Goal: Information Seeking & Learning: Learn about a topic

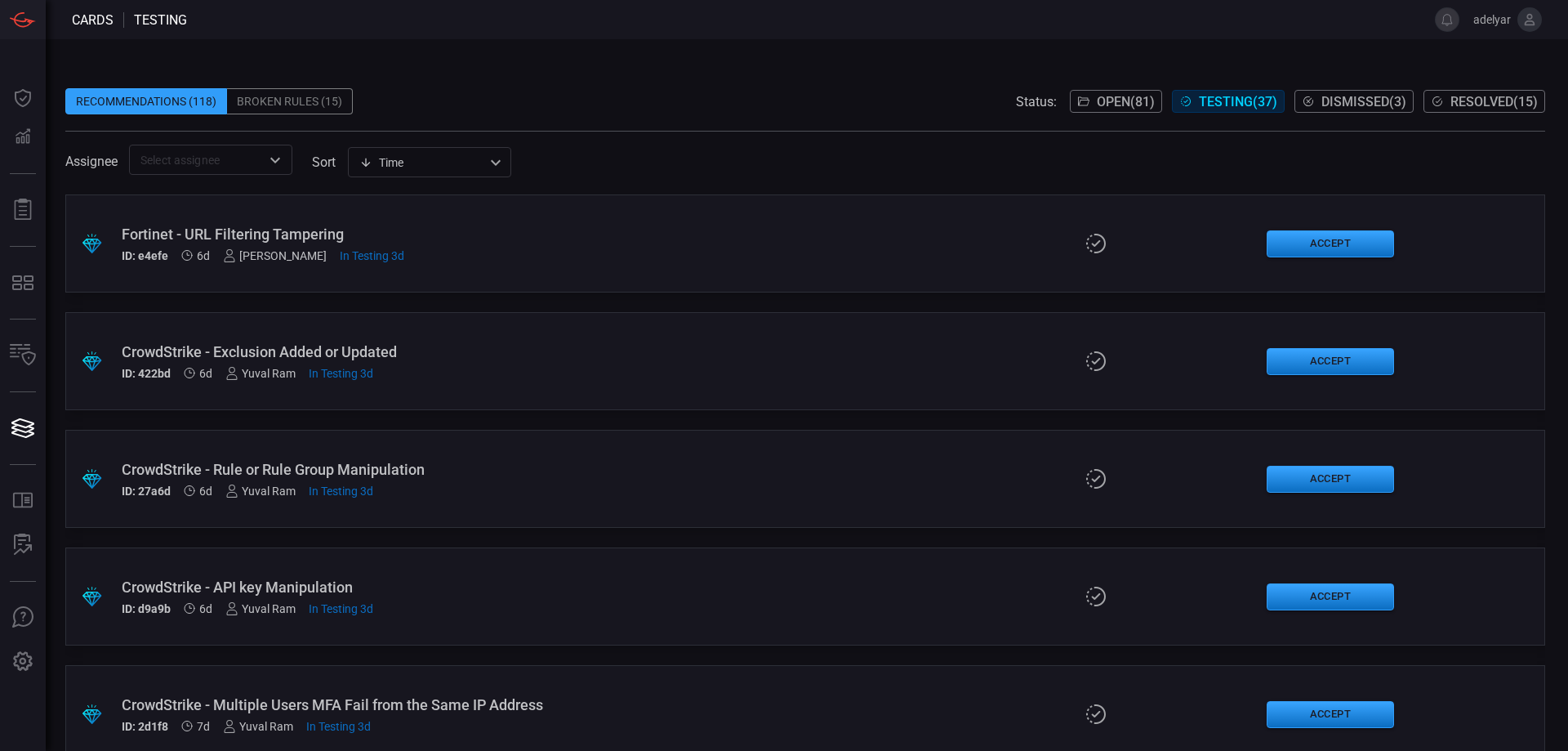
click at [273, 156] on icon "Open" at bounding box center [275, 160] width 20 height 20
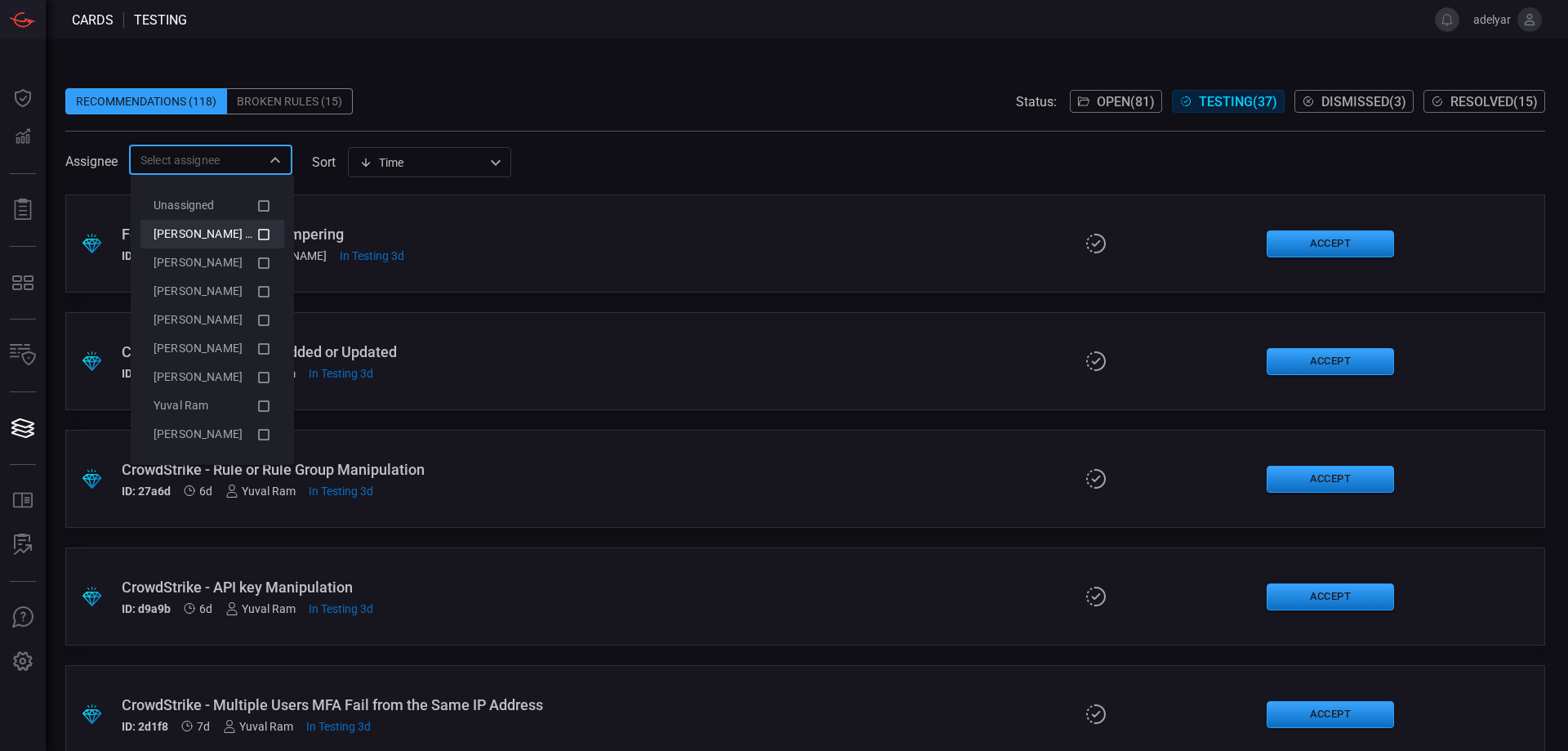
click at [262, 229] on icon at bounding box center [264, 235] width 12 height 12
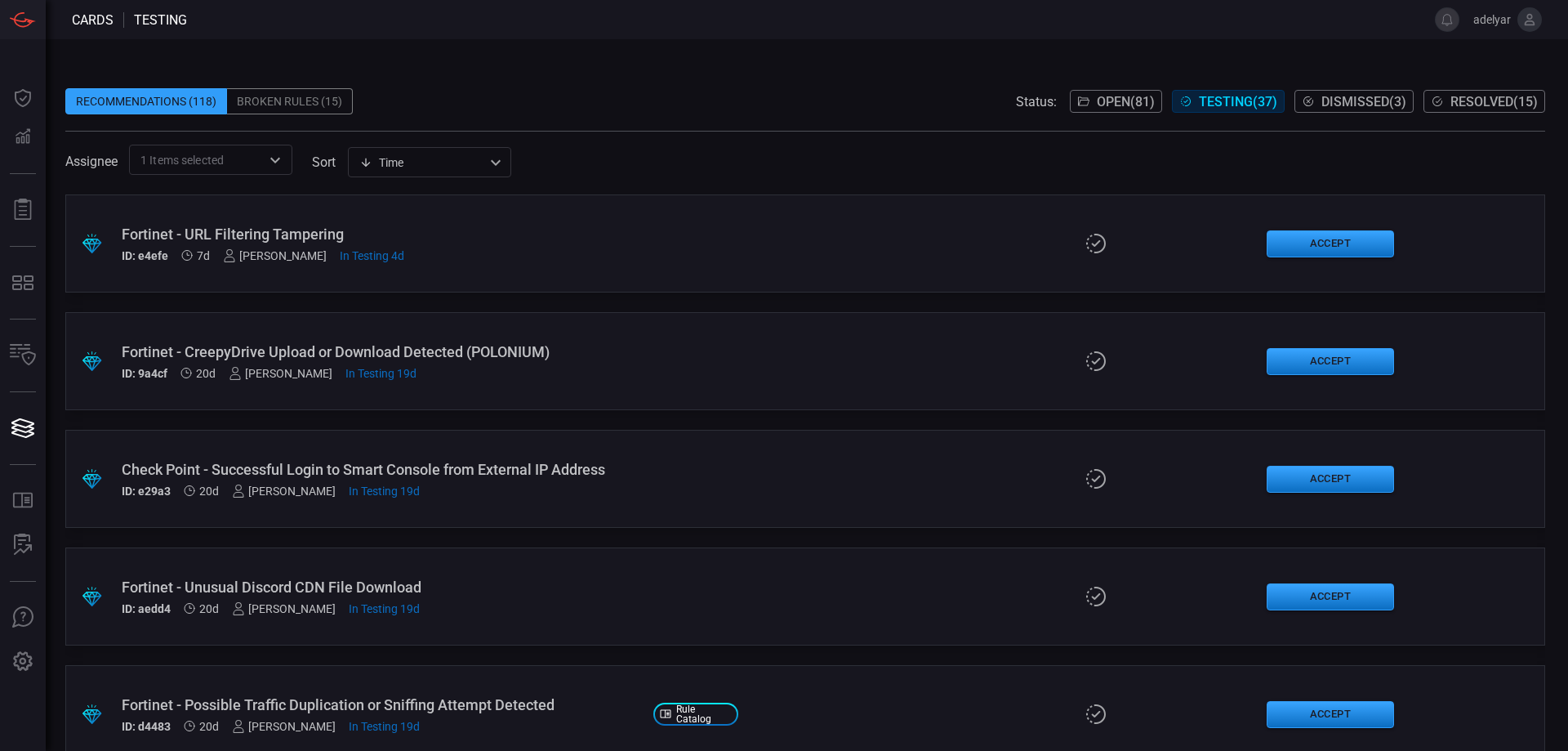
click at [453, 89] on div "Recommendations (118) Broken Rules (15) Status: Open ( 81 ) Testing ( 37 ) Dism…" at bounding box center [806, 101] width 1480 height 27
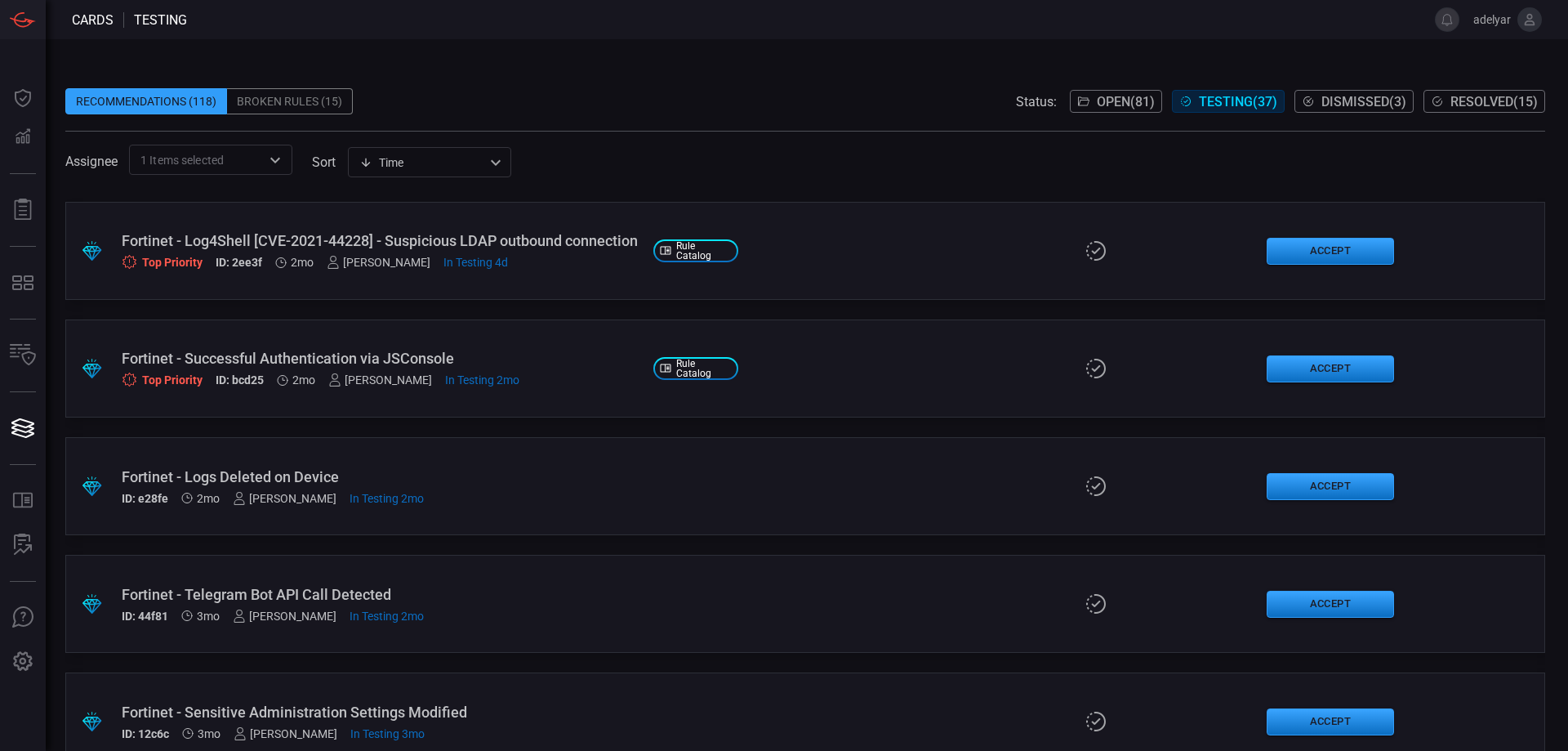
scroll to position [490, 0]
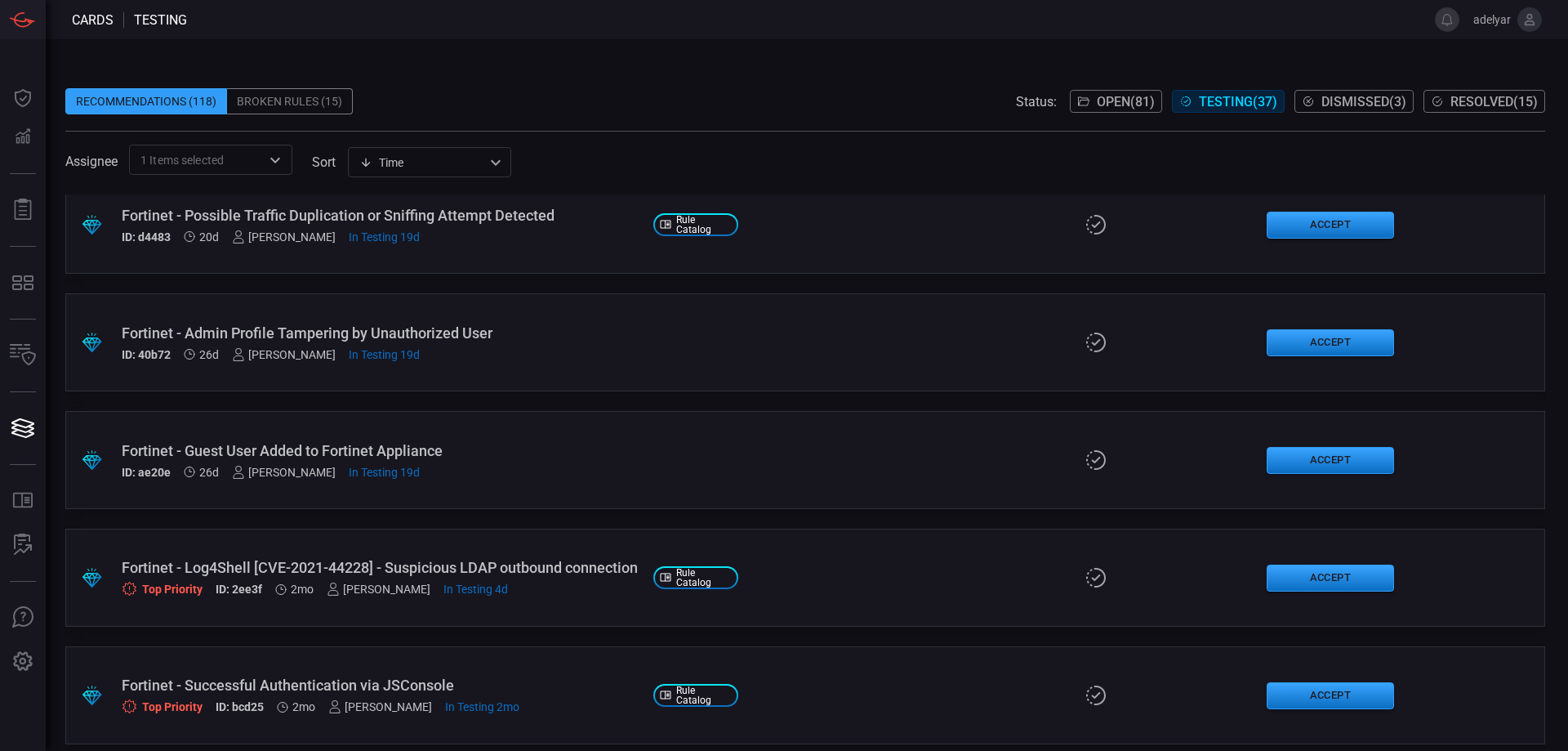
click at [1118, 95] on span "Open ( 81 )" at bounding box center [1126, 101] width 58 height 16
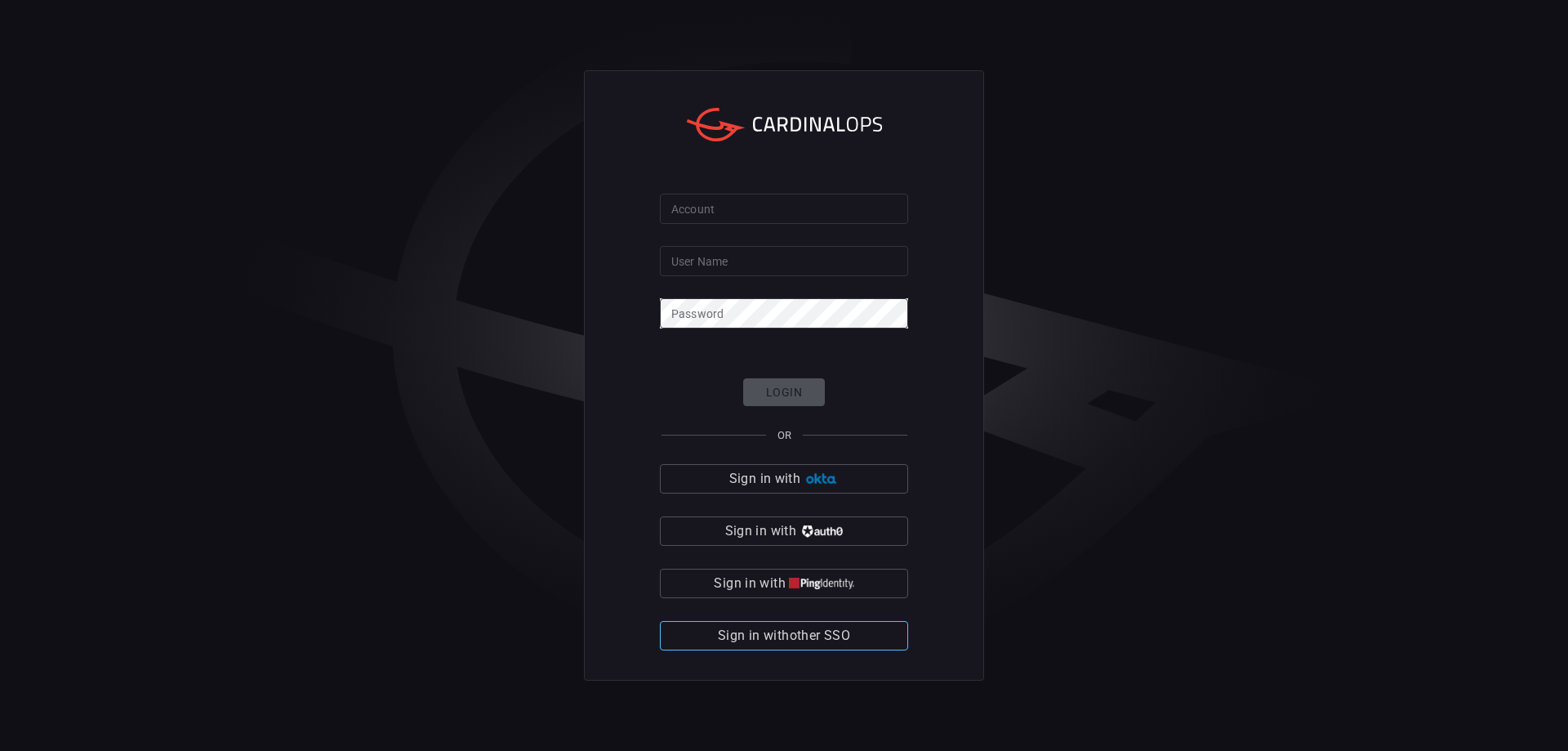
click at [787, 626] on span "Sign in with other SSO" at bounding box center [783, 636] width 132 height 23
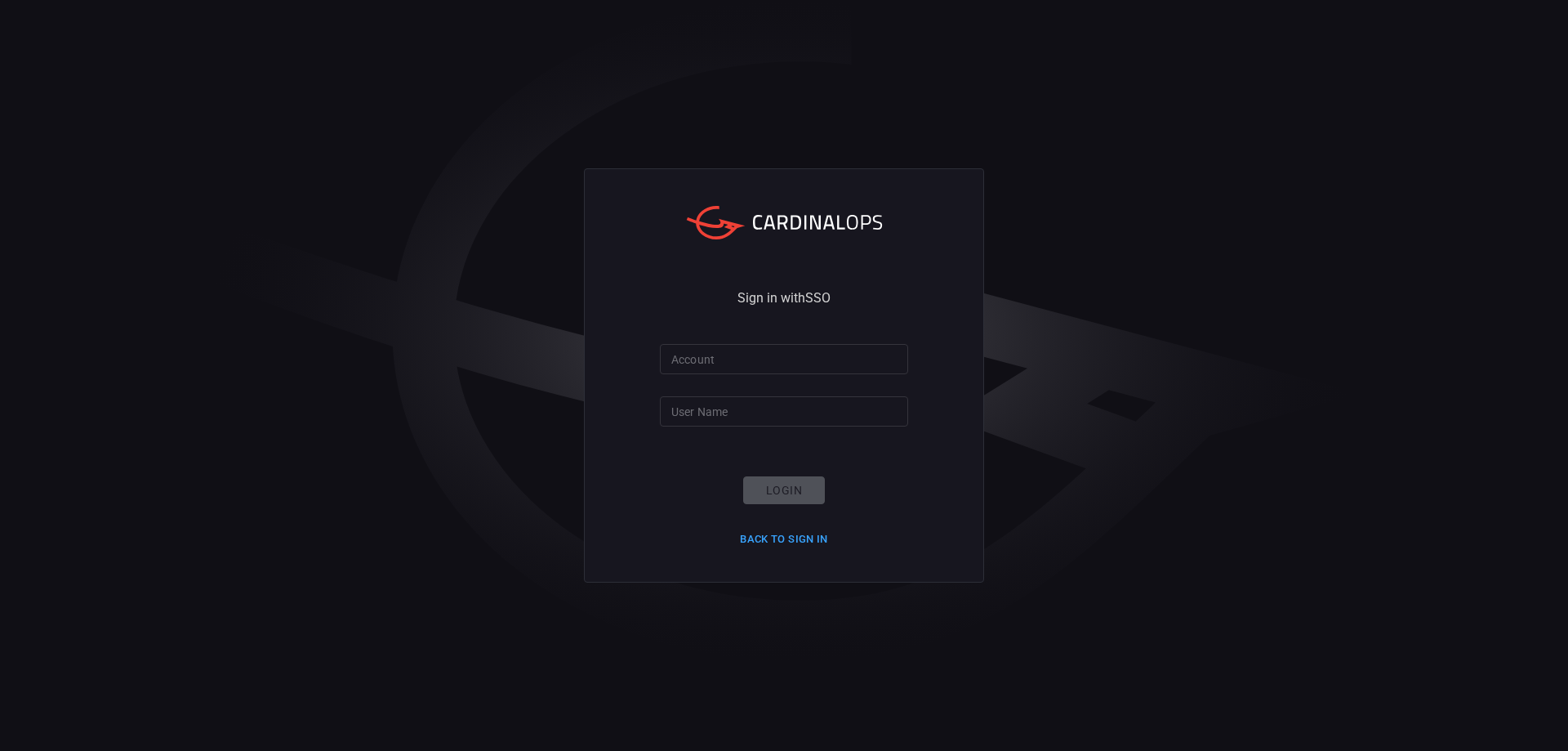
click at [773, 354] on input "Account" at bounding box center [783, 358] width 248 height 30
click at [747, 365] on input "Account" at bounding box center [783, 358] width 248 height 30
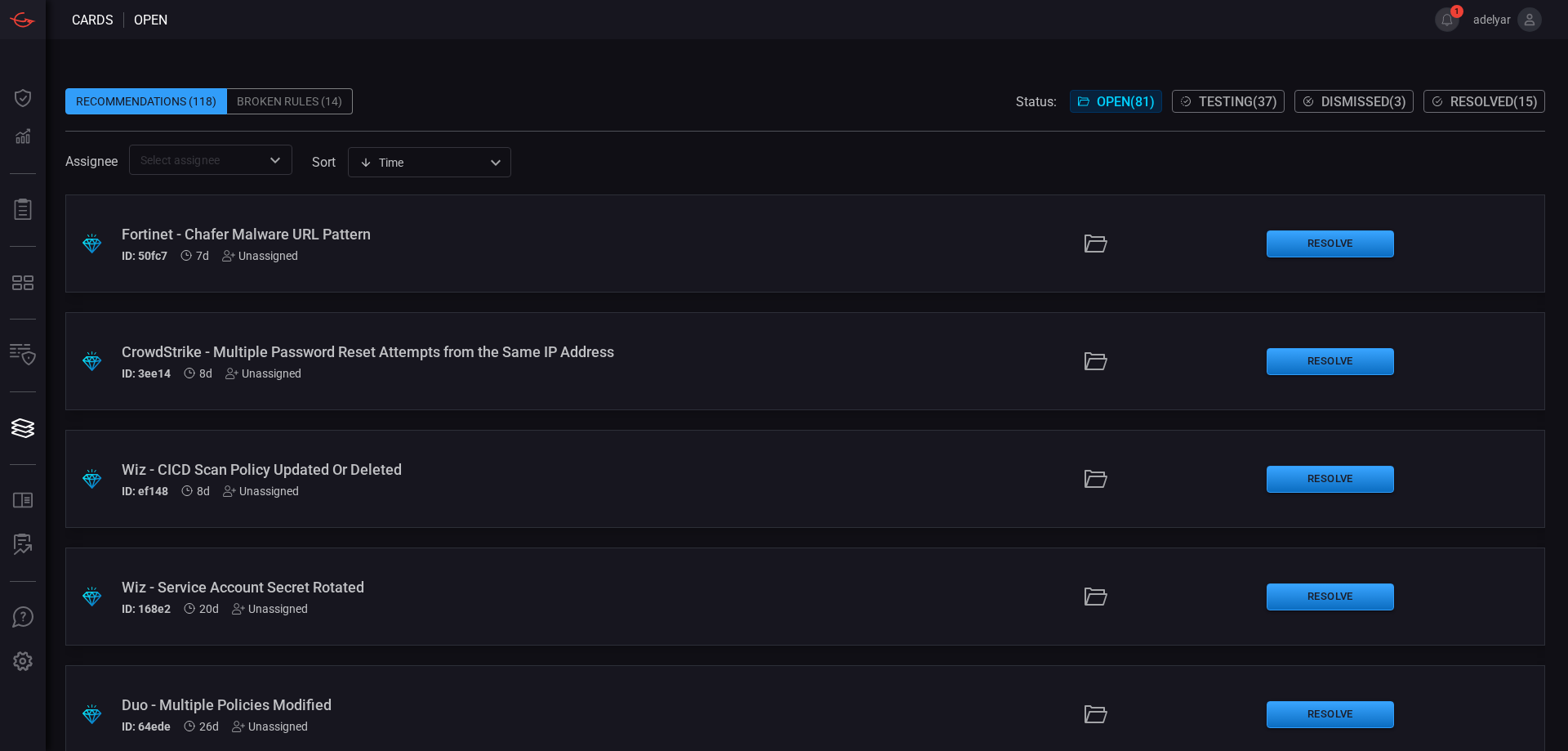
click at [265, 160] on button "Open" at bounding box center [275, 160] width 23 height 23
click at [270, 164] on icon "Close" at bounding box center [275, 160] width 20 height 20
click at [266, 150] on icon "Open" at bounding box center [275, 160] width 20 height 20
click at [377, 112] on div "Recommendations (118) Broken Rules (14) Status: Open ( 81 ) Testing ( 37 ) Dism…" at bounding box center [806, 101] width 1480 height 27
click at [345, 100] on div "Broken Rules (14)" at bounding box center [290, 101] width 126 height 27
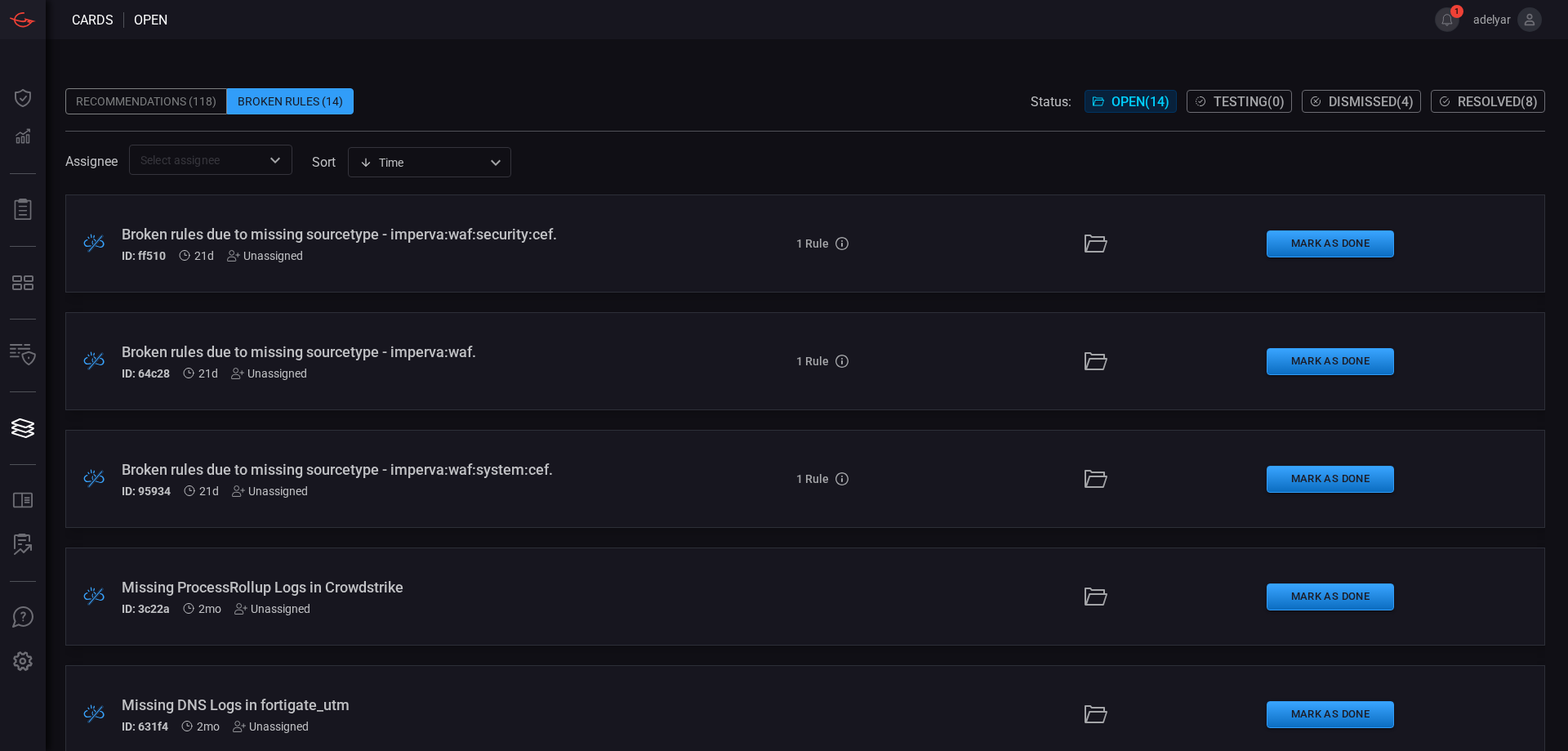
click at [278, 167] on icon "Open" at bounding box center [275, 160] width 20 height 20
click at [278, 167] on icon "Close" at bounding box center [275, 160] width 20 height 20
click at [1236, 94] on span "Testing ( 0 )" at bounding box center [1249, 101] width 71 height 16
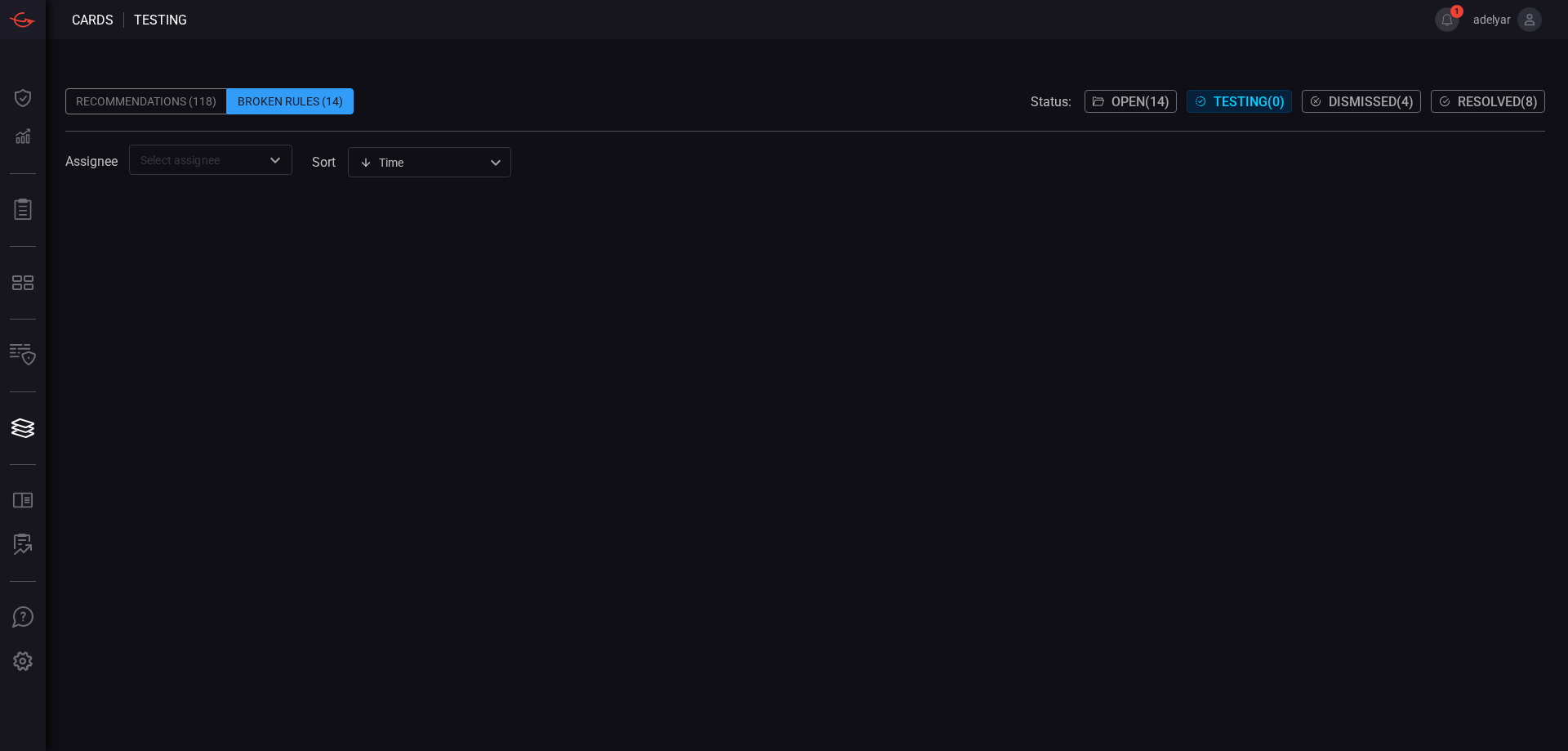
click at [462, 368] on div at bounding box center [806, 472] width 1480 height 556
click at [210, 124] on span at bounding box center [806, 123] width 1480 height 17
click at [208, 122] on span at bounding box center [806, 123] width 1480 height 17
click at [212, 109] on div "Recommendations (118)" at bounding box center [146, 101] width 162 height 27
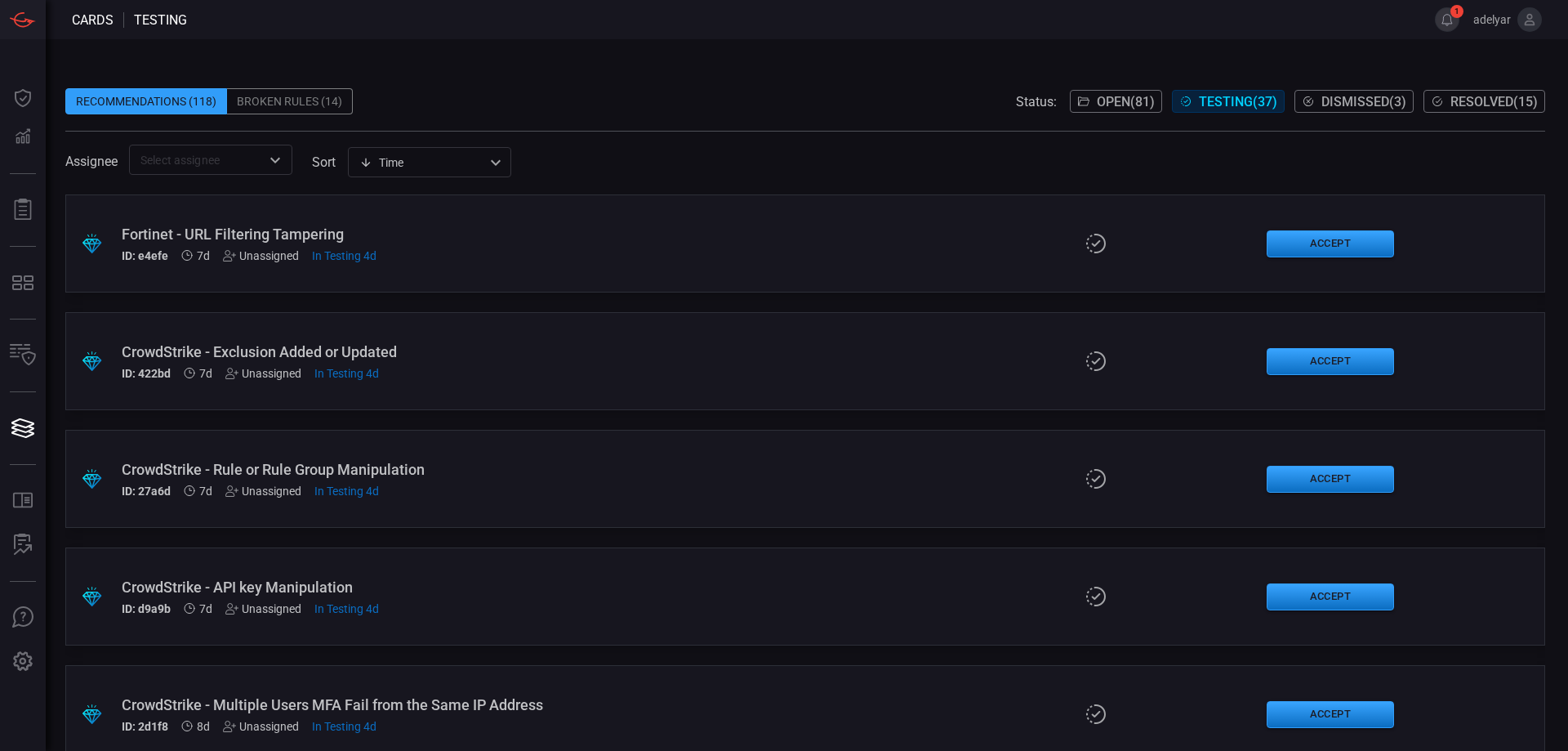
click at [1460, 17] on span "1" at bounding box center [1457, 12] width 13 height 13
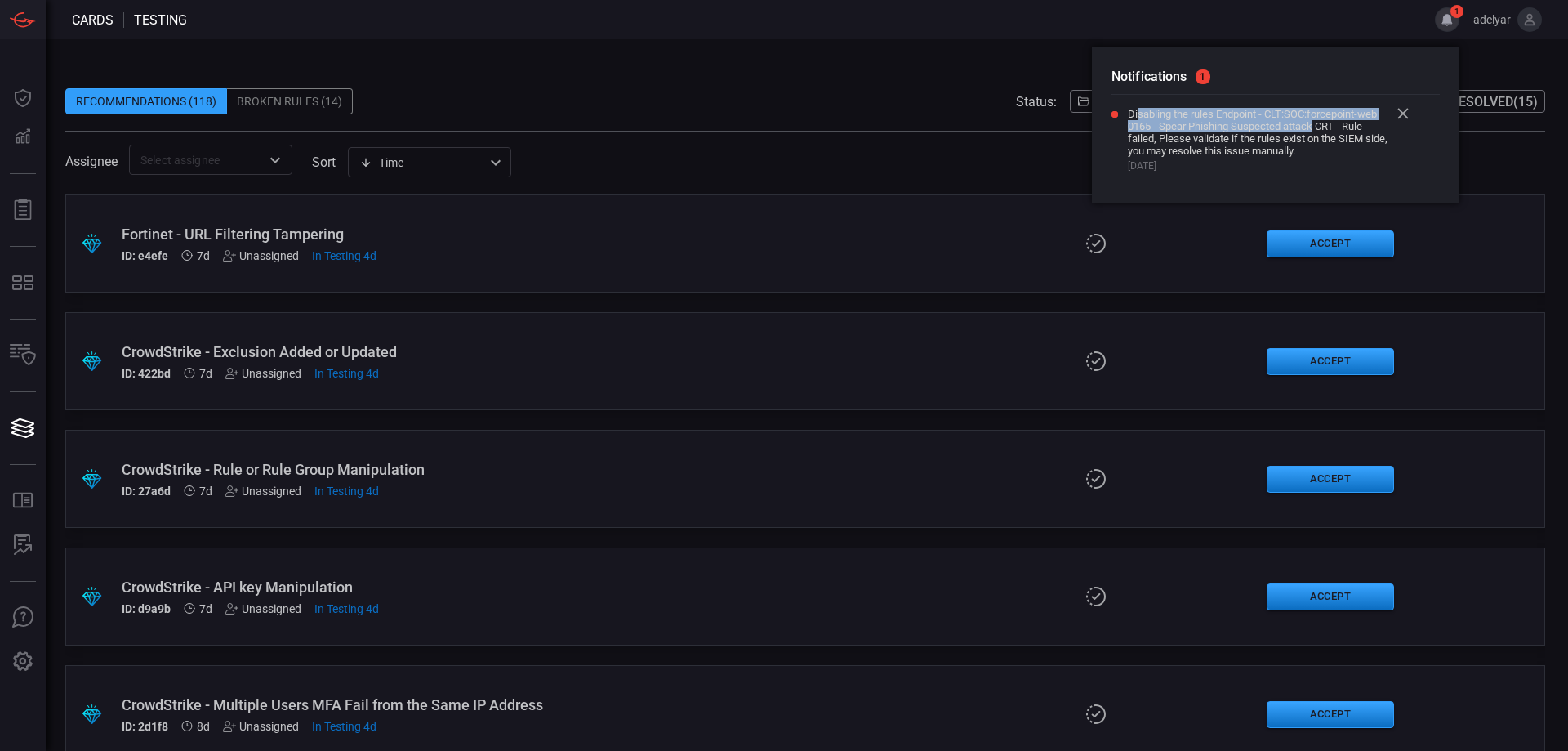
drag, startPoint x: 1139, startPoint y: 111, endPoint x: 1315, endPoint y: 129, distance: 176.9
click at [1315, 129] on span "Disabling the rules Endpoint - CLT:SOC:forcepoint-web 0165 - Spear Phishing Sus…" at bounding box center [1259, 132] width 261 height 49
click at [1314, 134] on span "Disabling the rules Endpoint - CLT:SOC:forcepoint-web 0165 - Spear Phishing Sus…" at bounding box center [1259, 132] width 261 height 49
click at [1275, 136] on span "Disabling the rules Endpoint - CLT:SOC:forcepoint-web 0165 - Spear Phishing Sus…" at bounding box center [1259, 132] width 261 height 49
drag, startPoint x: 1168, startPoint y: 123, endPoint x: 1384, endPoint y: 148, distance: 217.4
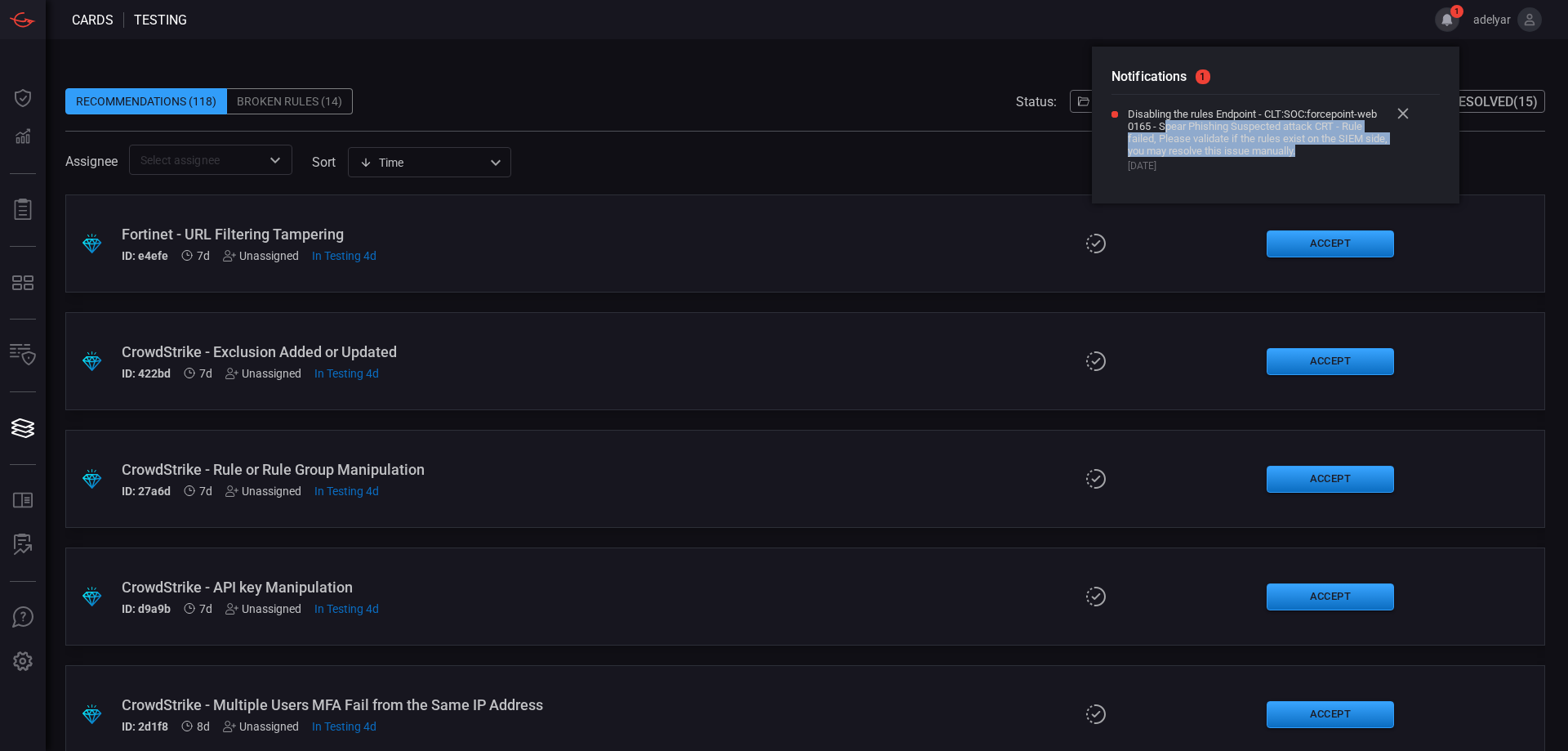
click at [1384, 148] on span "Disabling the rules Endpoint - CLT:SOC:forcepoint-web 0165 - Spear Phishing Sus…" at bounding box center [1259, 132] width 261 height 49
click at [1140, 131] on span "Disabling the rules Endpoint - CLT:SOC:forcepoint-web 0165 - Spear Phishing Sus…" at bounding box center [1259, 132] width 261 height 49
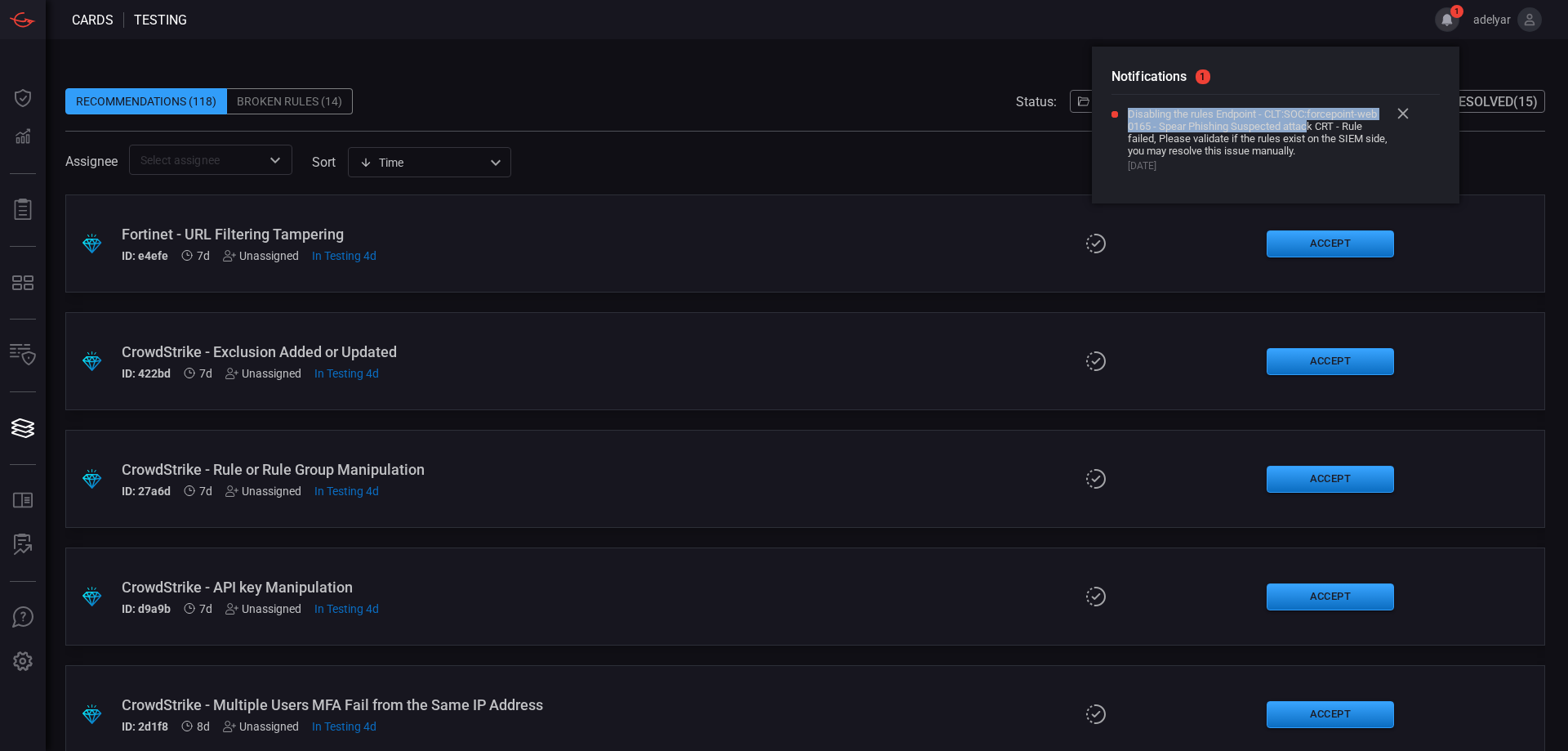
drag, startPoint x: 1125, startPoint y: 109, endPoint x: 1312, endPoint y: 131, distance: 188.3
click at [1312, 131] on div "Disabling the rules Endpoint - CLT:SOC:forcepoint-web 0165 - Spear Phishing Sus…" at bounding box center [1267, 139] width 310 height 64
click at [1312, 131] on span "Disabling the rules Endpoint - CLT:SOC:forcepoint-web 0165 - Spear Phishing Sus…" at bounding box center [1259, 132] width 261 height 49
drag, startPoint x: 1332, startPoint y: 161, endPoint x: 1122, endPoint y: 95, distance: 220.1
click at [1122, 95] on div "Notifications 1 Disabling the rules Endpoint - CLT:SOC:forcepoint-web 0165 - Sp…" at bounding box center [1275, 124] width 368 height 157
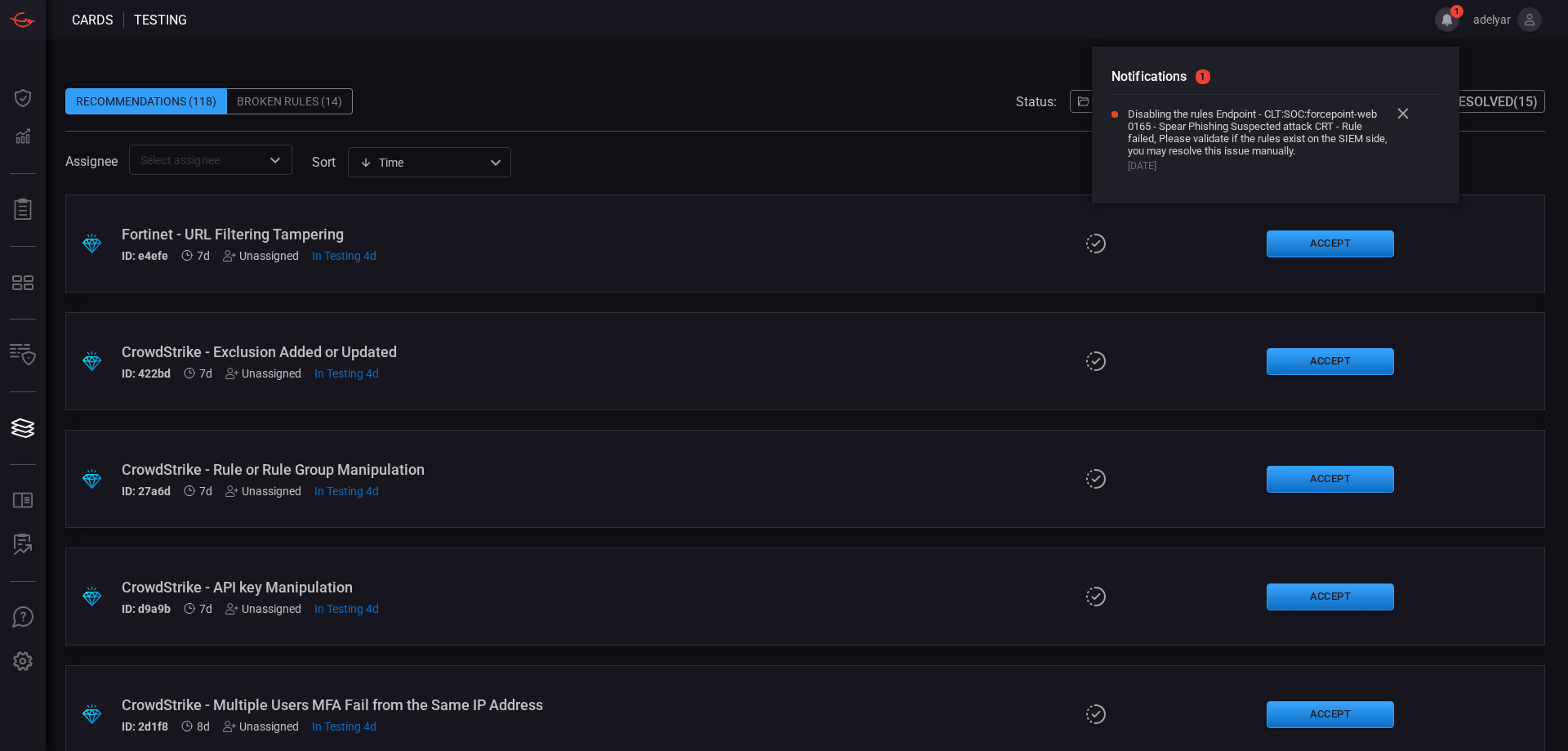
click at [1233, 121] on span "Disabling the rules Endpoint - CLT:SOC:forcepoint-web 0165 - Spear Phishing Sus…" at bounding box center [1259, 132] width 261 height 49
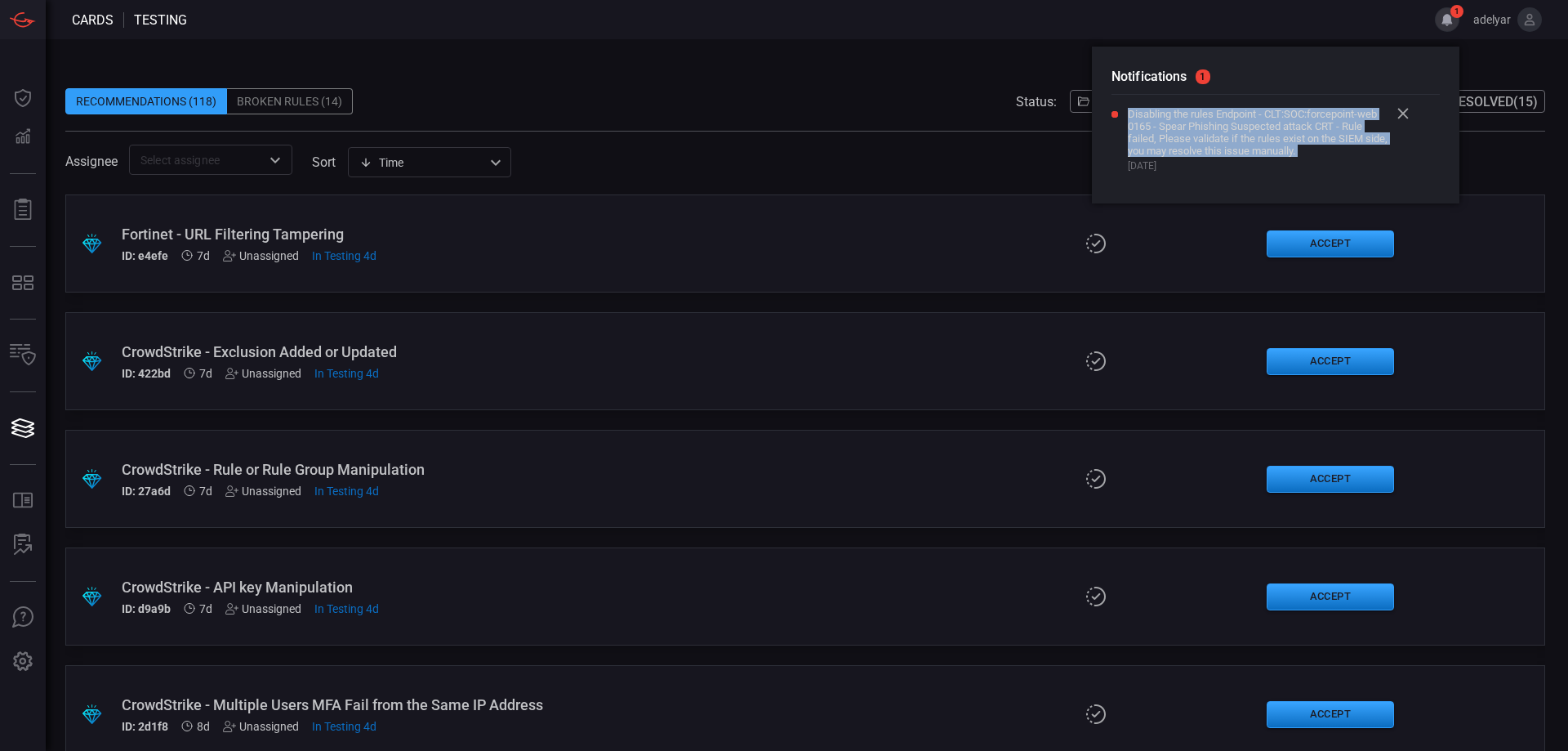
click at [1233, 121] on span "Disabling the rules Endpoint - CLT:SOC:forcepoint-web 0165 - Spear Phishing Sus…" at bounding box center [1259, 132] width 261 height 49
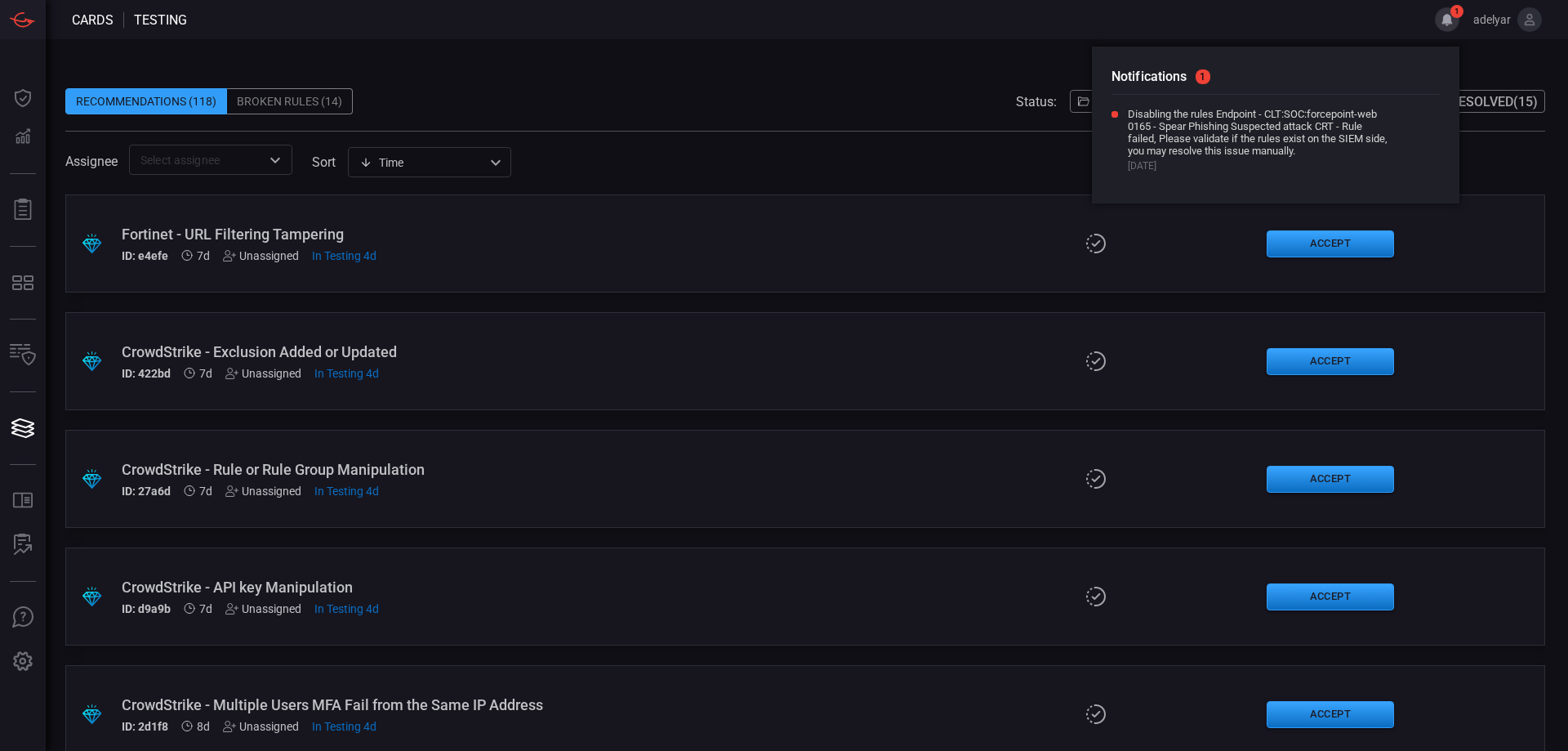
click at [964, 70] on span at bounding box center [806, 76] width 1480 height 25
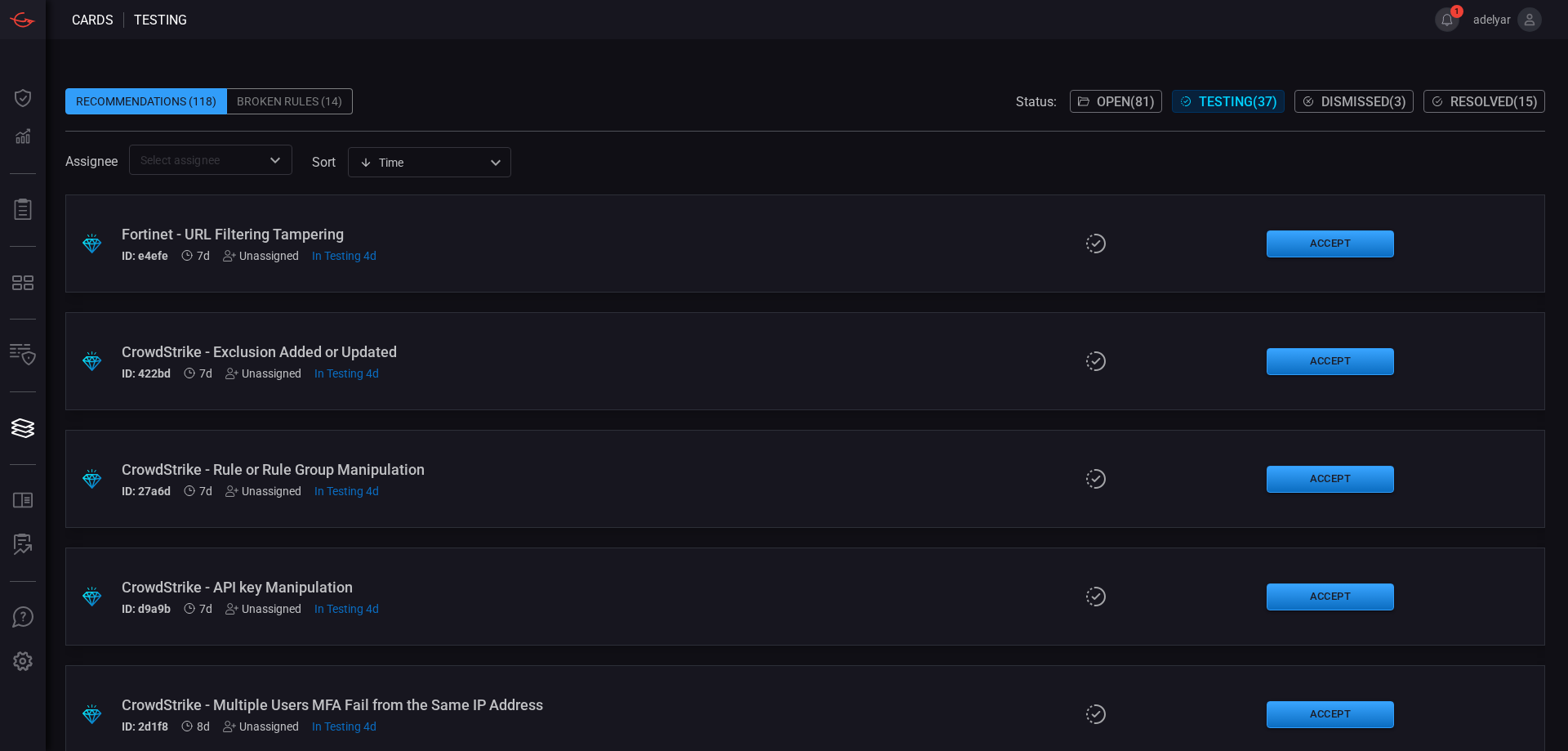
click at [1454, 14] on span "1" at bounding box center [1457, 12] width 13 height 13
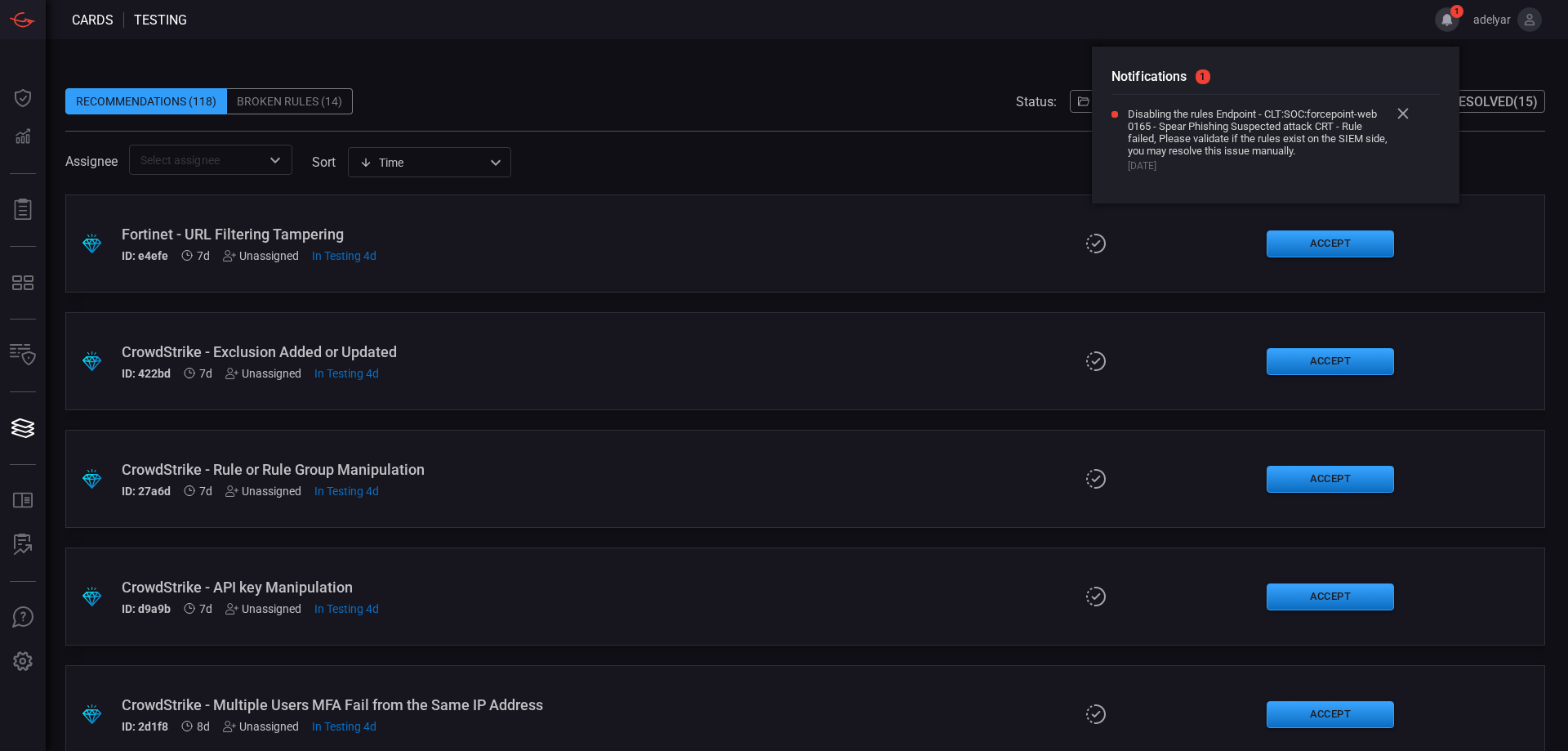
click at [1338, 114] on span "Disabling the rules Endpoint - CLT:SOC:forcepoint-web 0165 - Spear Phishing Sus…" at bounding box center [1259, 132] width 261 height 49
drag, startPoint x: 1113, startPoint y: 122, endPoint x: 1312, endPoint y: 134, distance: 199.4
click at [1312, 134] on div "Disabling the rules Endpoint - CLT:SOC:forcepoint-web 0165 - Spear Phishing Sus…" at bounding box center [1267, 139] width 310 height 64
click at [1312, 134] on span "Disabling the rules Endpoint - CLT:SOC:forcepoint-web 0165 - Spear Phishing Sus…" at bounding box center [1259, 132] width 261 height 49
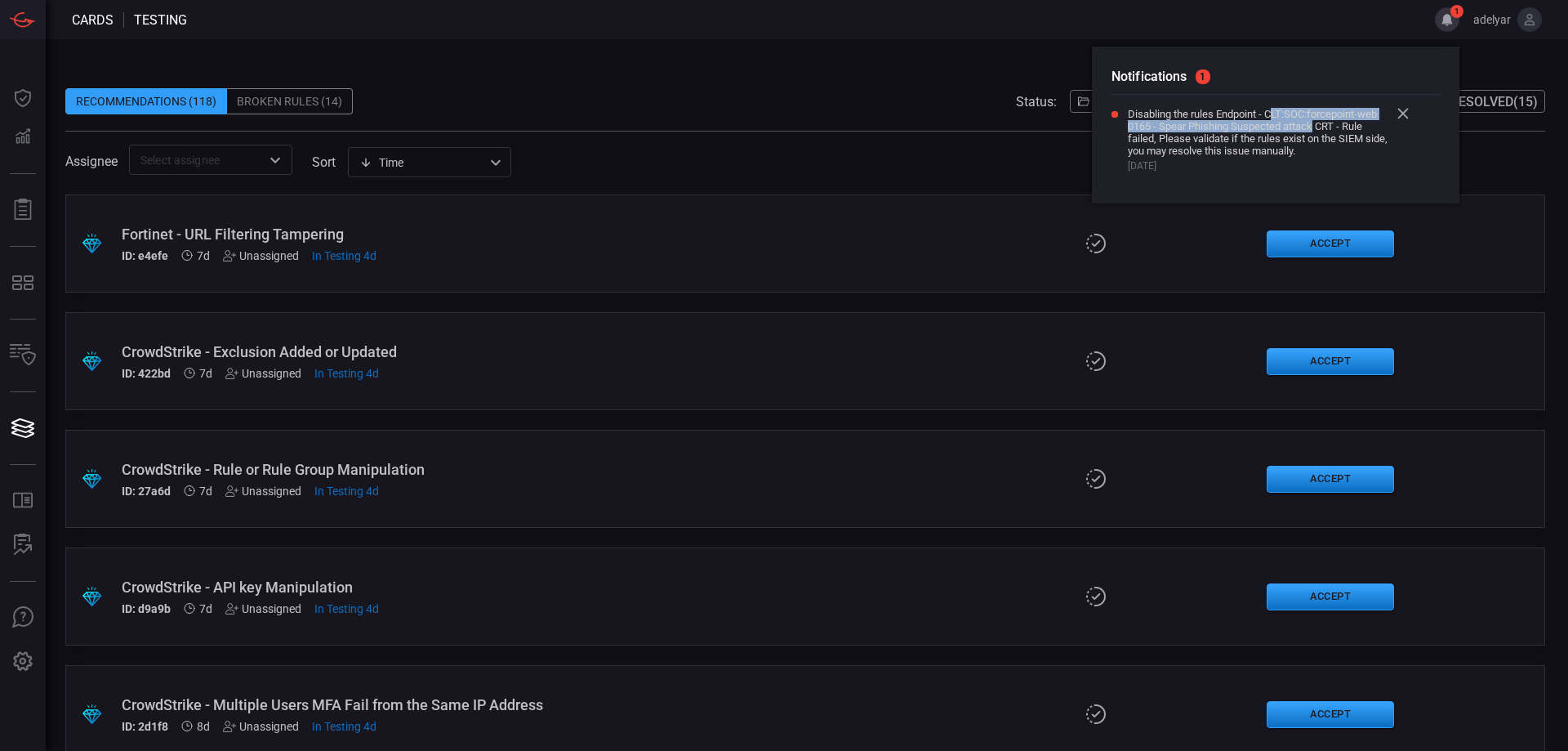
drag, startPoint x: 1315, startPoint y: 120, endPoint x: 1272, endPoint y: 109, distance: 44.4
click at [1272, 109] on span "Disabling the rules Endpoint - CLT:SOC:forcepoint-web 0165 - Spear Phishing Sus…" at bounding box center [1259, 132] width 261 height 49
drag, startPoint x: 1320, startPoint y: 129, endPoint x: 1317, endPoint y: 146, distance: 17.3
click at [1321, 146] on span "Disabling the rules Endpoint - CLT:SOC:forcepoint-web 0165 - Spear Phishing Sus…" at bounding box center [1259, 132] width 261 height 49
click at [855, 90] on div "Recommendations (118) Broken Rules (14) Status: Open ( 81 ) Testing ( 37 ) Dism…" at bounding box center [806, 101] width 1480 height 27
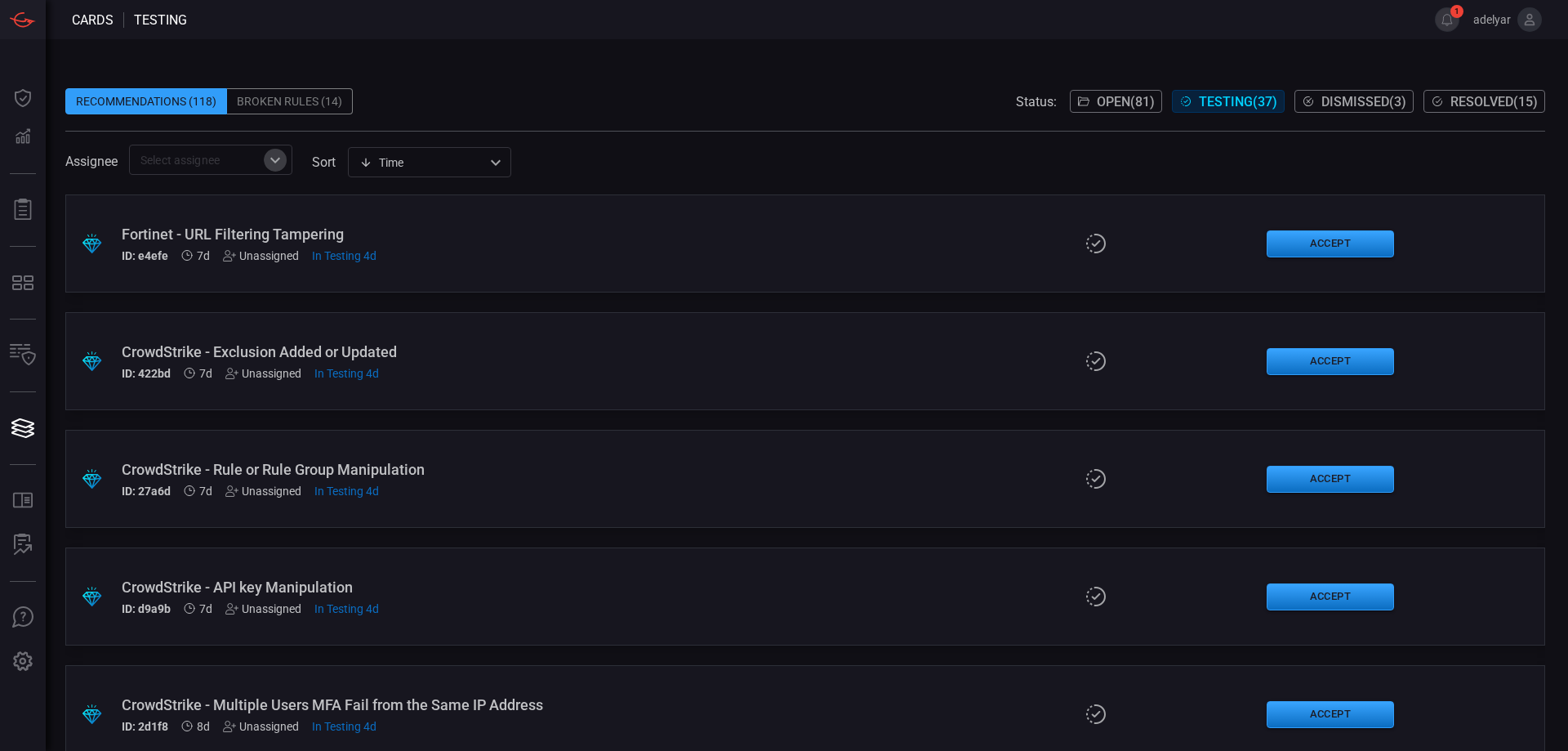
click at [269, 158] on icon "Open" at bounding box center [275, 160] width 20 height 20
click at [282, 168] on icon "Close" at bounding box center [275, 160] width 20 height 20
click at [519, 101] on div "Recommendations (118) Broken Rules (14) Status: Open ( 81 ) Testing ( 37 ) Dism…" at bounding box center [806, 101] width 1480 height 27
click at [275, 147] on div "​" at bounding box center [211, 159] width 163 height 30
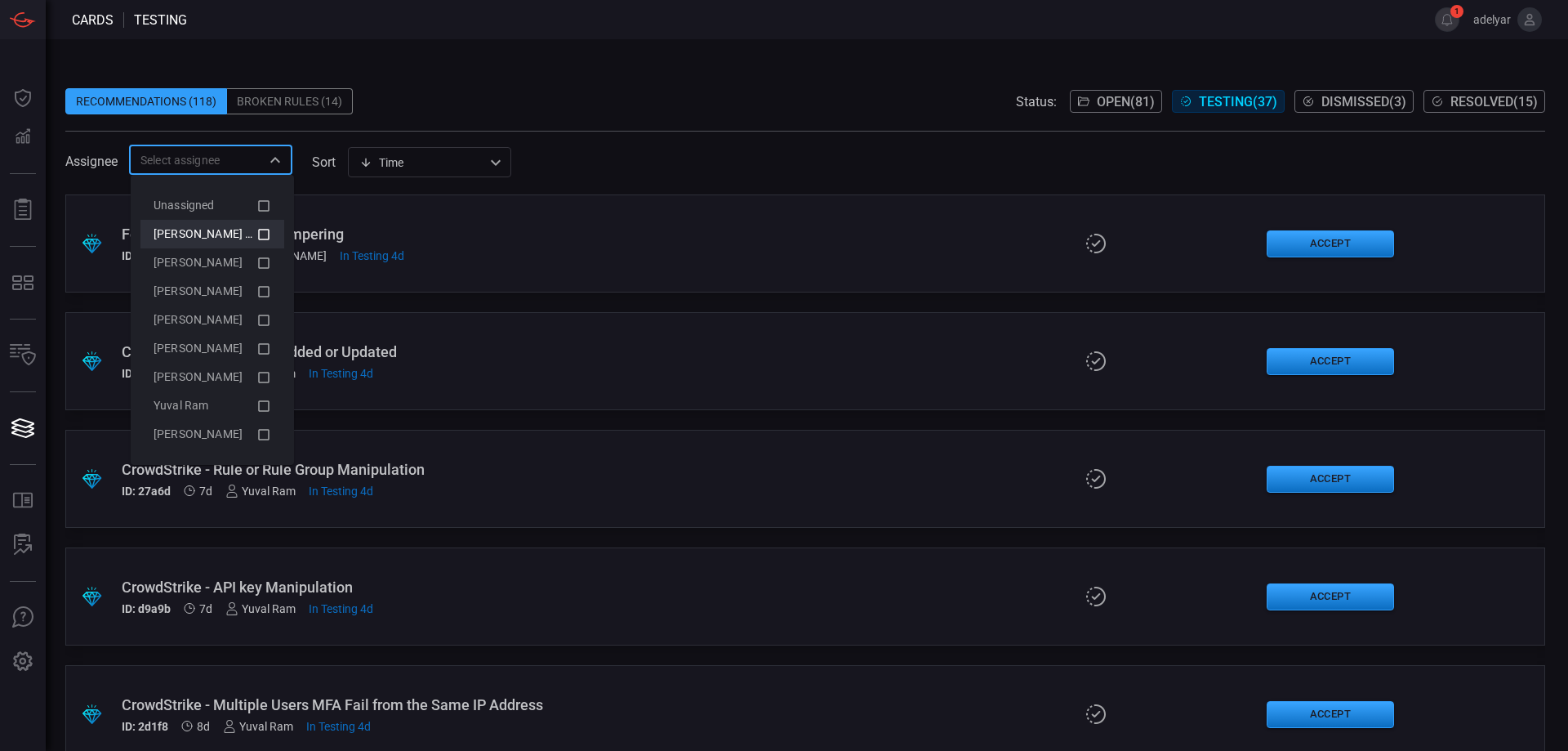
click at [258, 232] on icon at bounding box center [264, 235] width 15 height 20
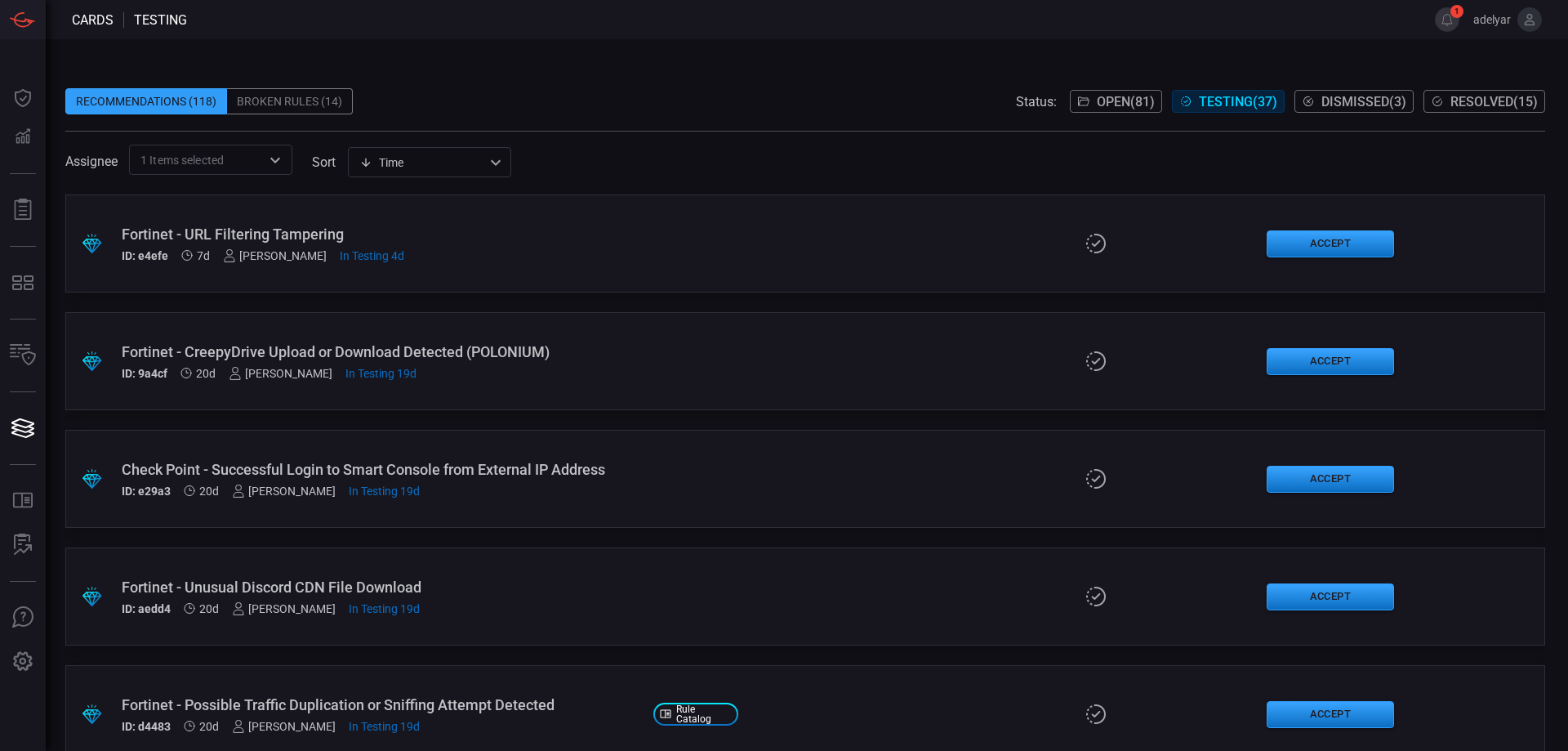
click at [475, 91] on div "Recommendations (118) Broken Rules (14) Status: Open ( 81 ) Testing ( 37 ) Dism…" at bounding box center [806, 101] width 1480 height 27
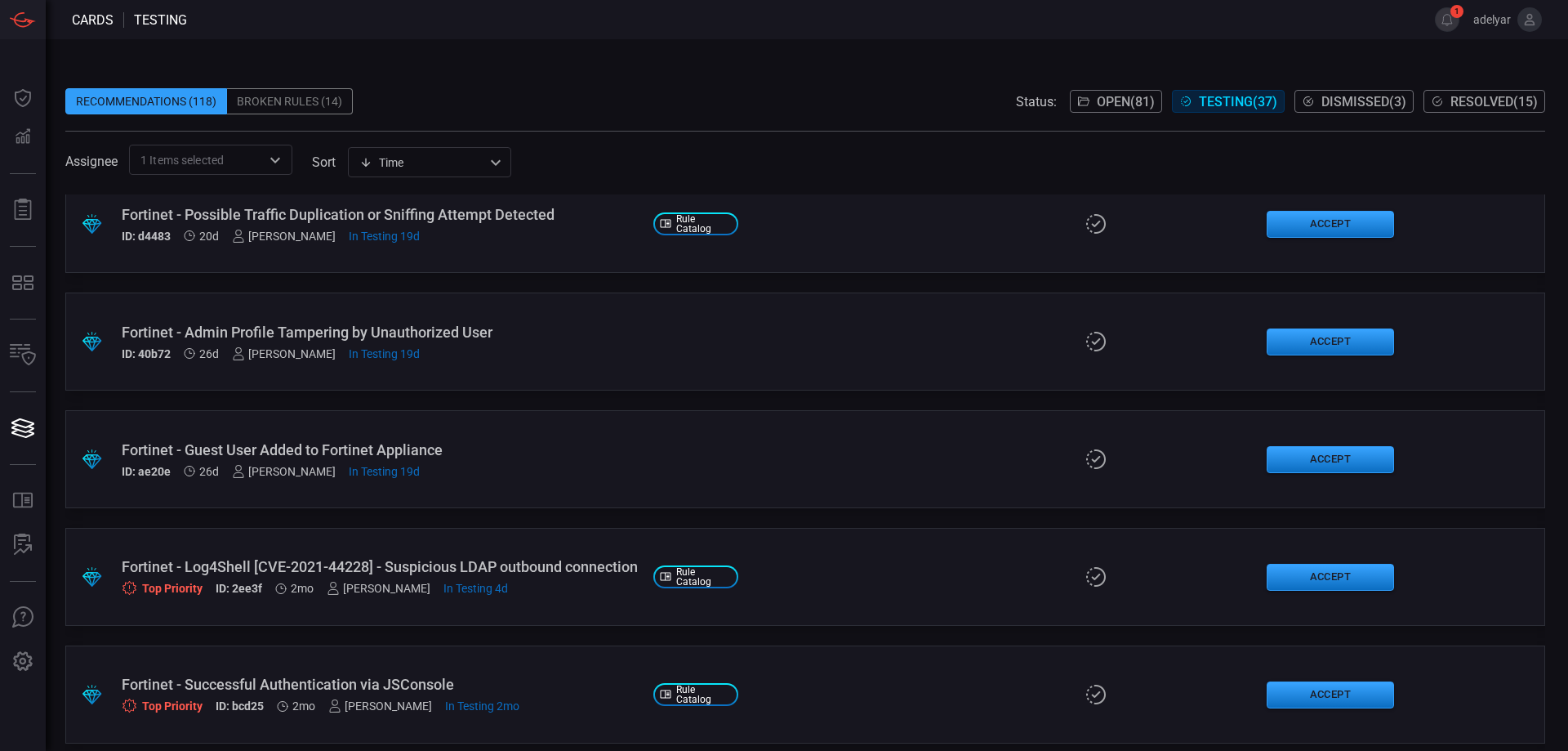
scroll to position [817, 0]
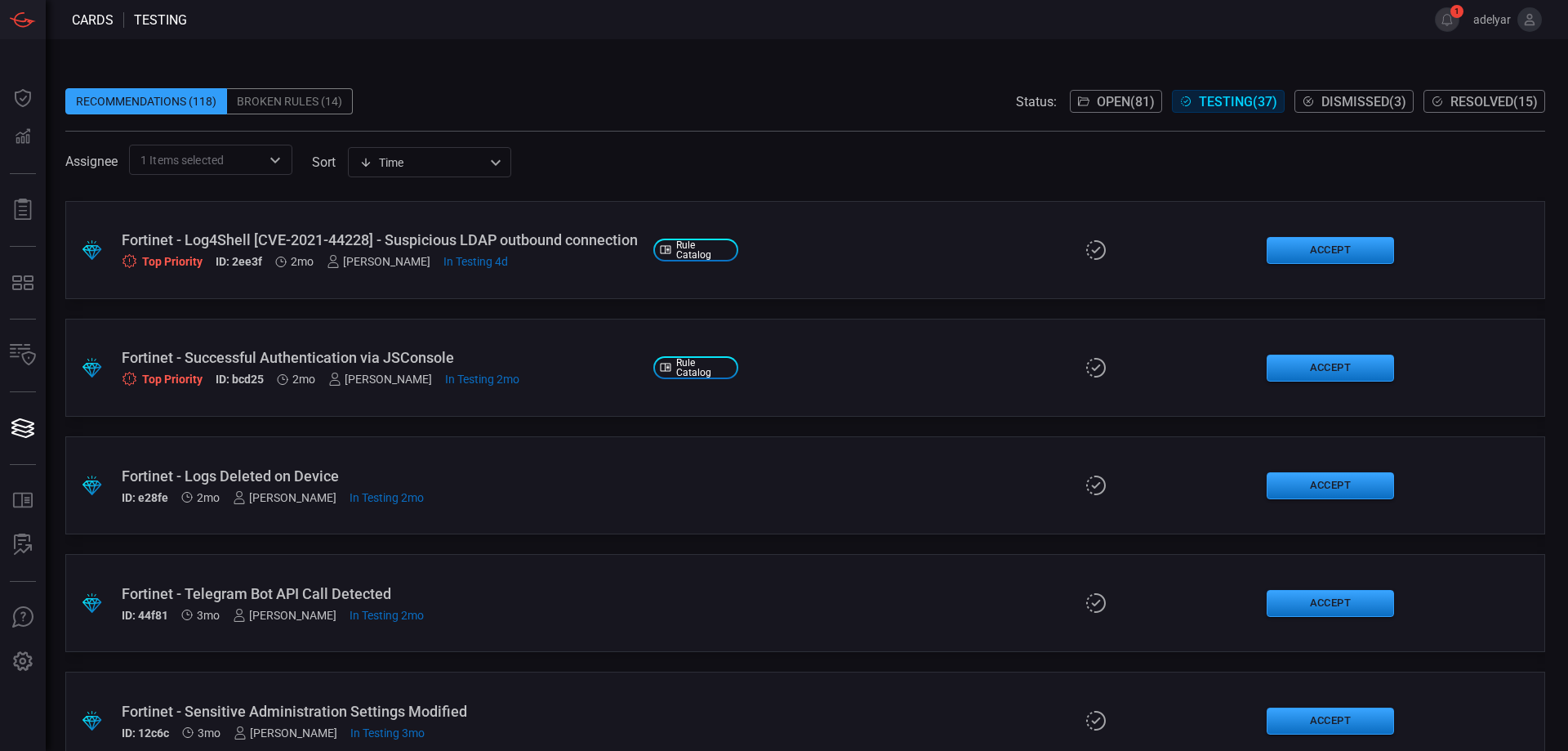
click at [533, 243] on div "Fortinet - Log4Shell [CVE-2021-44228] - Suspicious LDAP outbound connection" at bounding box center [381, 240] width 519 height 17
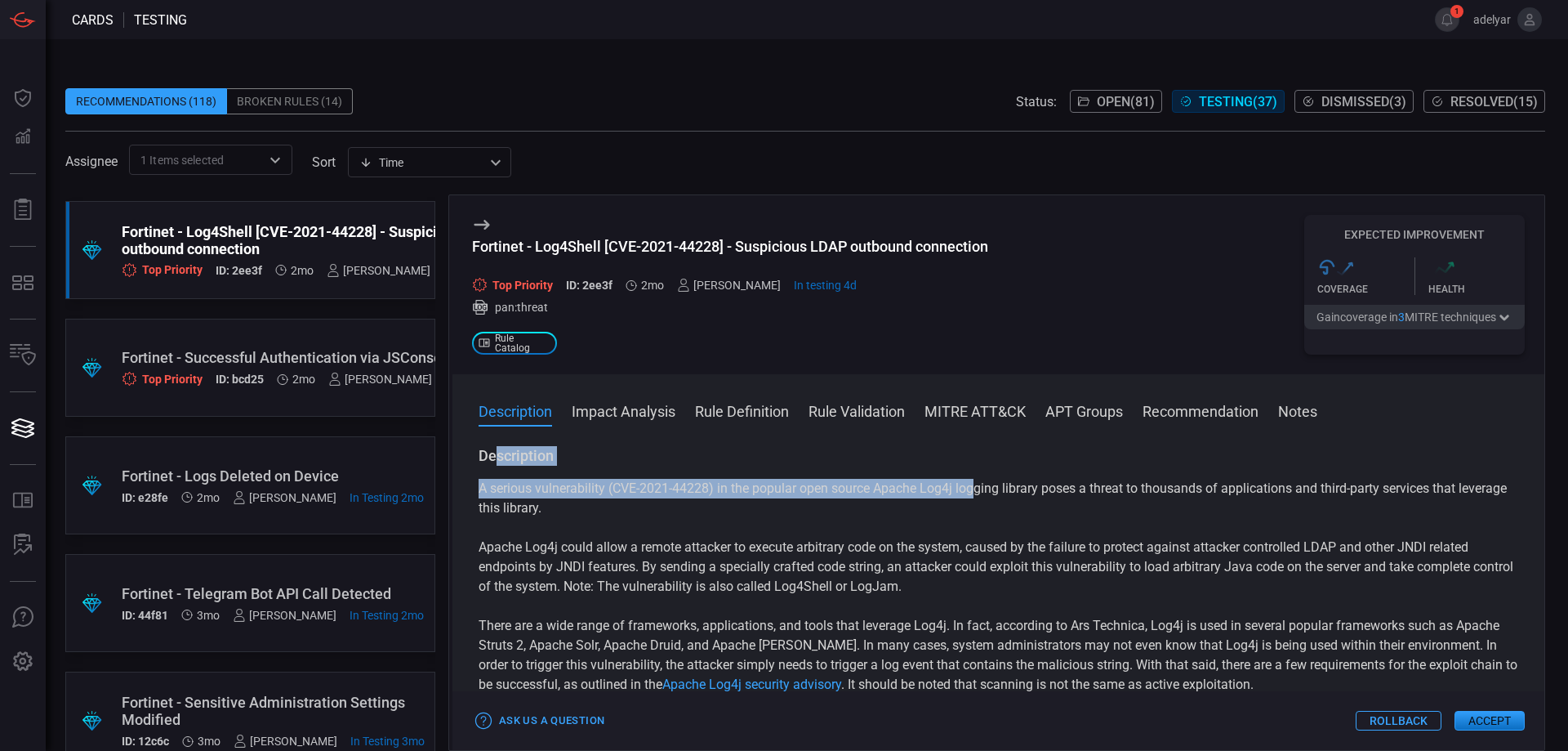
drag, startPoint x: 497, startPoint y: 464, endPoint x: 1002, endPoint y: 485, distance: 505.4
click at [976, 490] on div "Description A serious vulnerability (CVE-2021-44228) in the popular open source…" at bounding box center [998, 659] width 1040 height 425
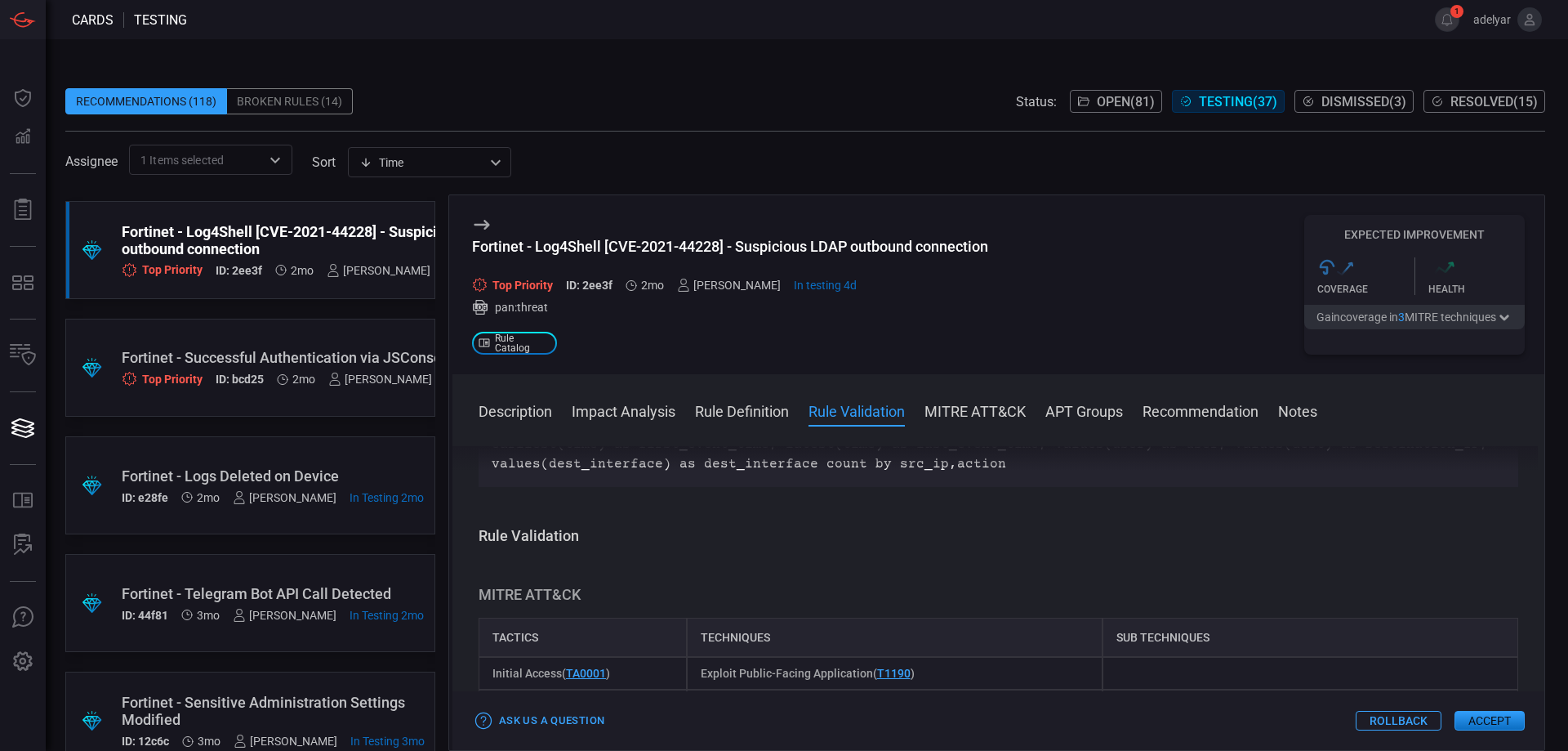
scroll to position [735, 0]
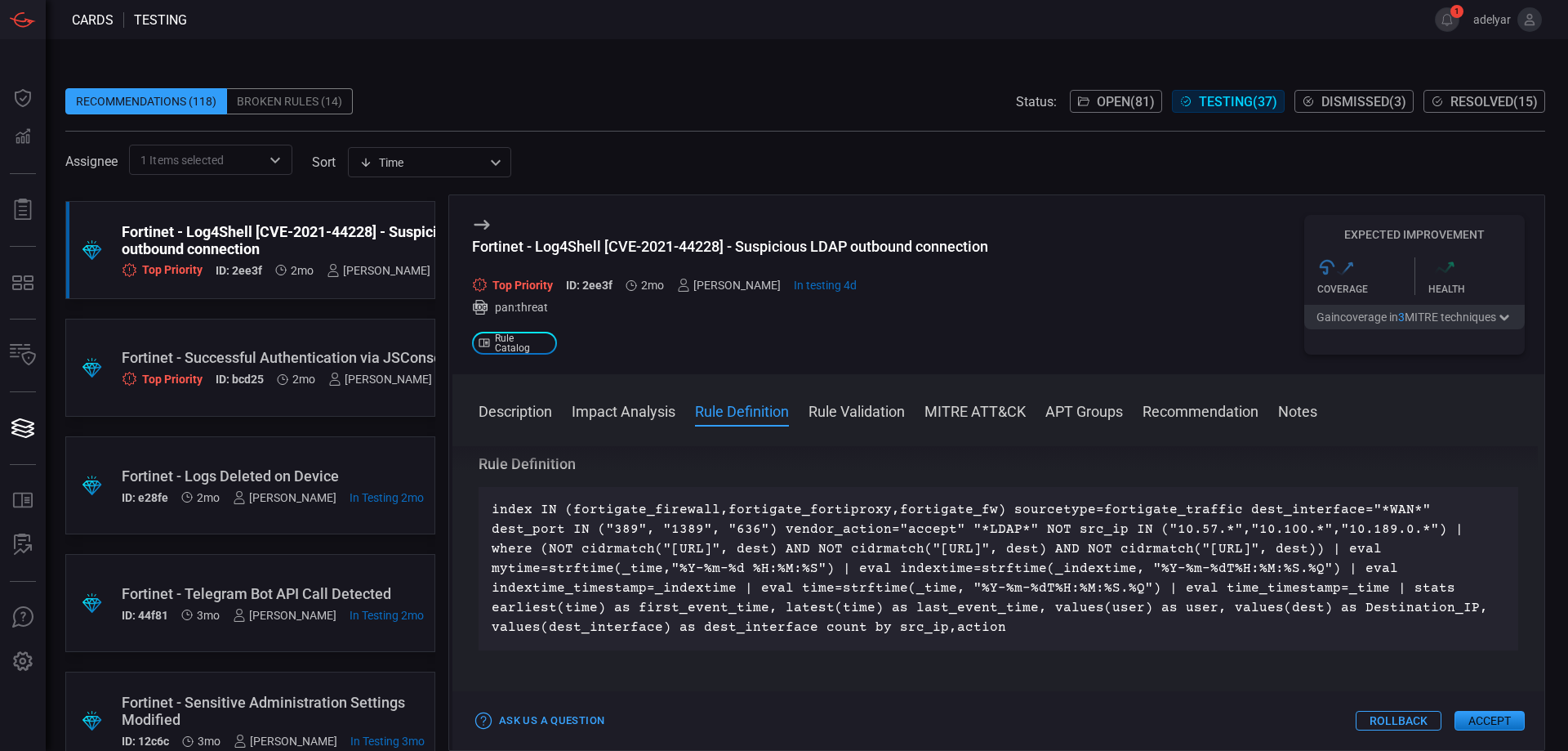
drag, startPoint x: 1014, startPoint y: 632, endPoint x: 494, endPoint y: 510, distance: 534.1
click at [494, 510] on p "index IN (fortigate_firewall,fortigate_fortiproxy,fortigate_fw) sourcetype=fort…" at bounding box center [999, 568] width 1014 height 137
copy p "index IN (fortigate_firewall,fortigate_fortiproxy,fortigate_fw) sourcetype=fort…"
